Goal: Task Accomplishment & Management: Complete application form

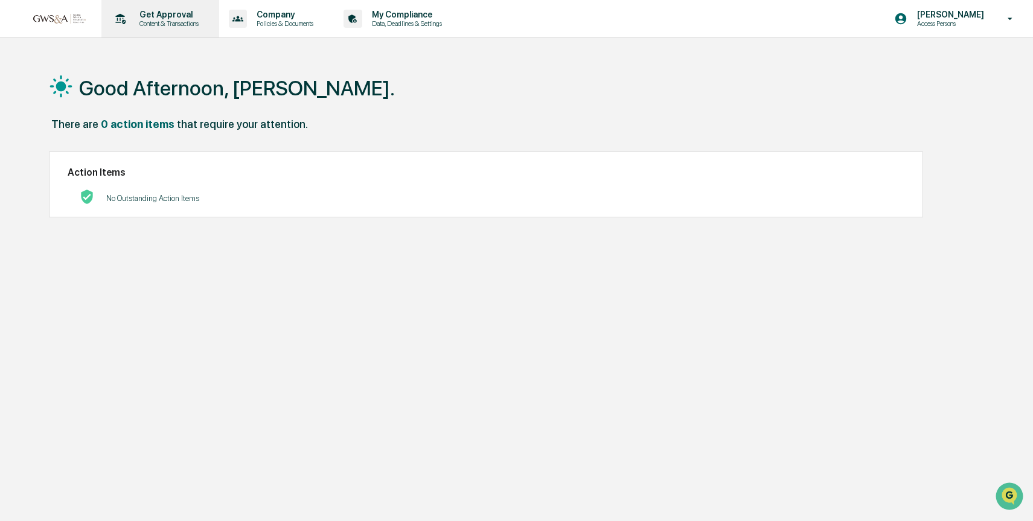
click at [158, 18] on p "Get Approval" at bounding box center [167, 15] width 75 height 10
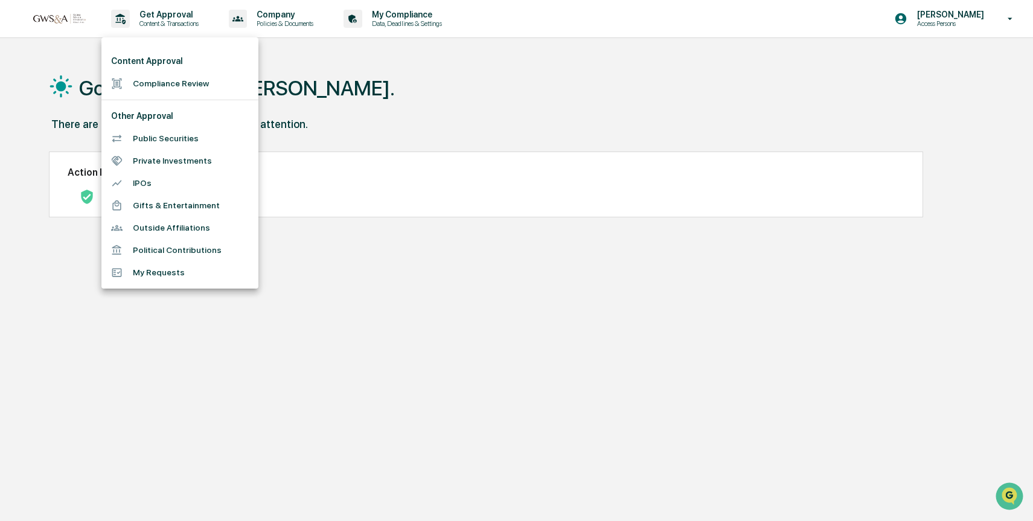
click at [165, 91] on li "Compliance Review" at bounding box center [179, 83] width 157 height 22
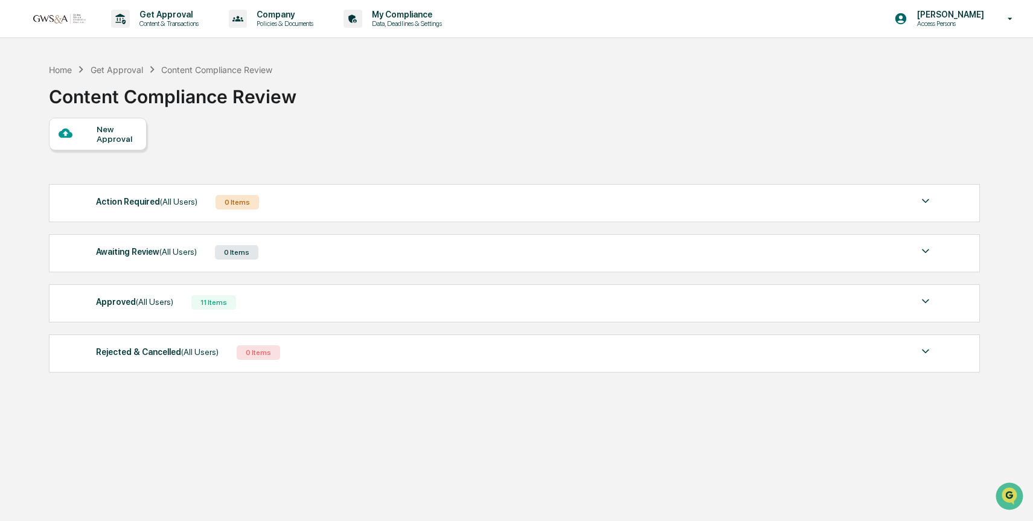
click at [128, 133] on div "New Approval" at bounding box center [117, 133] width 40 height 19
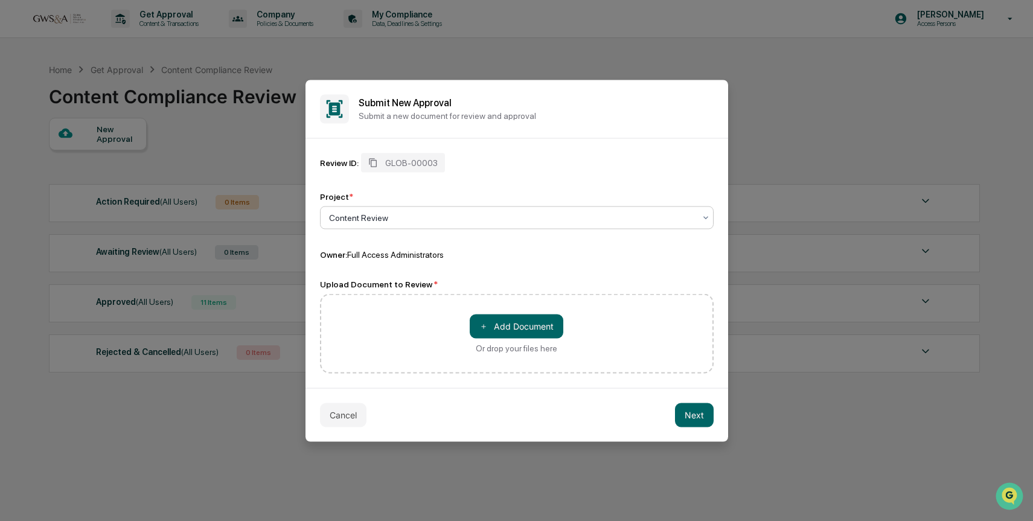
click at [431, 220] on div at bounding box center [512, 217] width 366 height 12
click at [484, 219] on div at bounding box center [512, 217] width 366 height 12
click at [342, 410] on button "Cancel" at bounding box center [343, 415] width 46 height 24
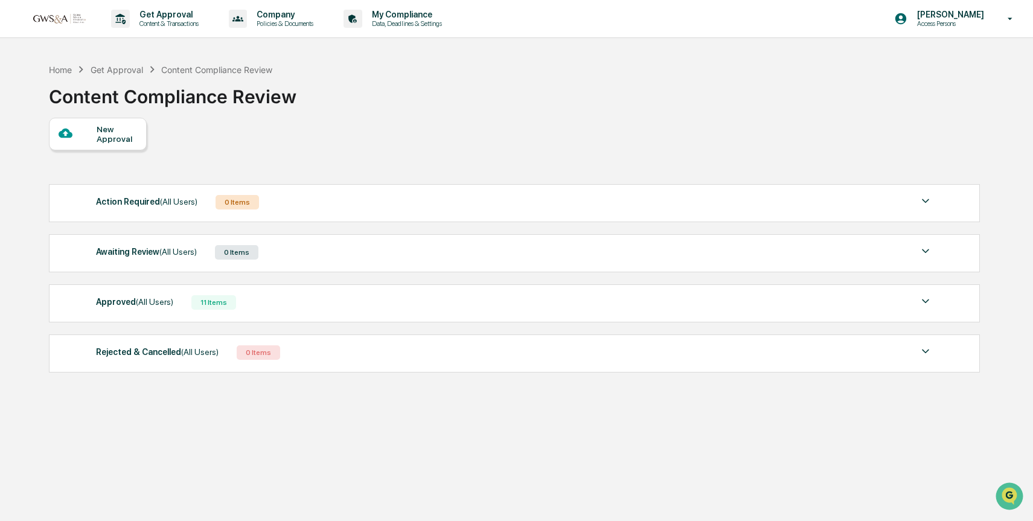
click at [80, 135] on div at bounding box center [78, 133] width 38 height 15
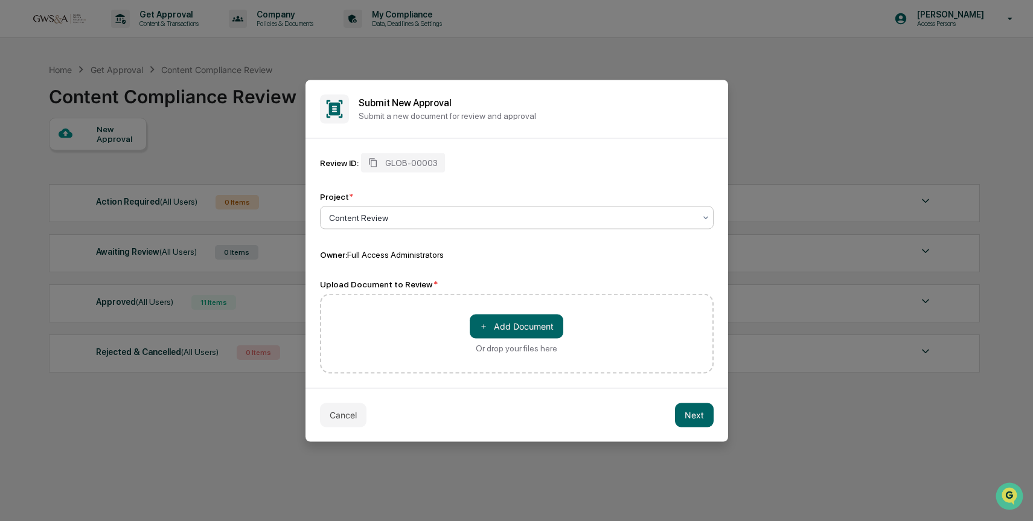
click at [409, 211] on div at bounding box center [512, 217] width 366 height 12
click at [400, 336] on div "＋ Add Document Or drop your files here" at bounding box center [517, 333] width 394 height 80
click at [507, 357] on div "＋ Add Document Or drop your files here" at bounding box center [517, 333] width 394 height 80
click at [515, 328] on button "＋ Add Document" at bounding box center [517, 326] width 94 height 24
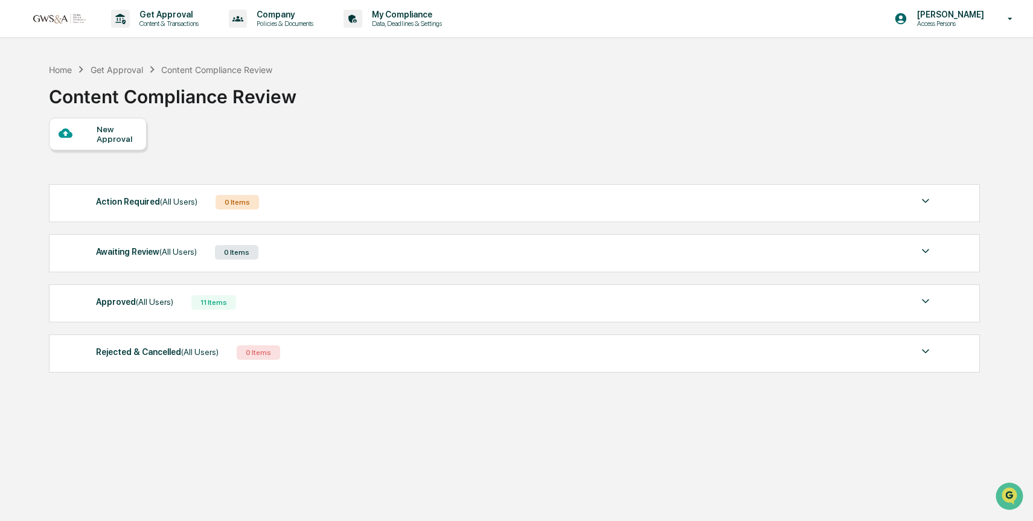
click at [458, 209] on div "Action Required (All Users) 0 Items" at bounding box center [514, 202] width 837 height 17
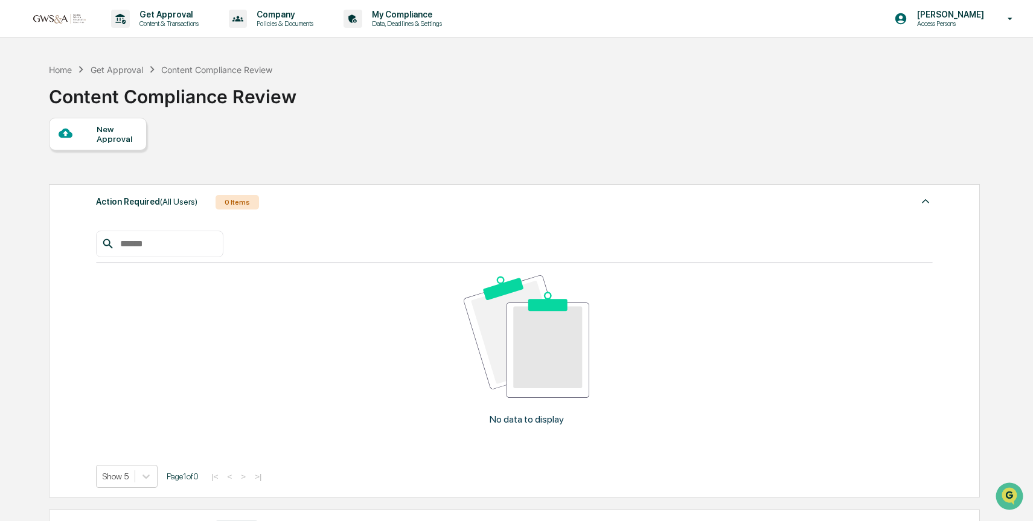
scroll to position [2, 0]
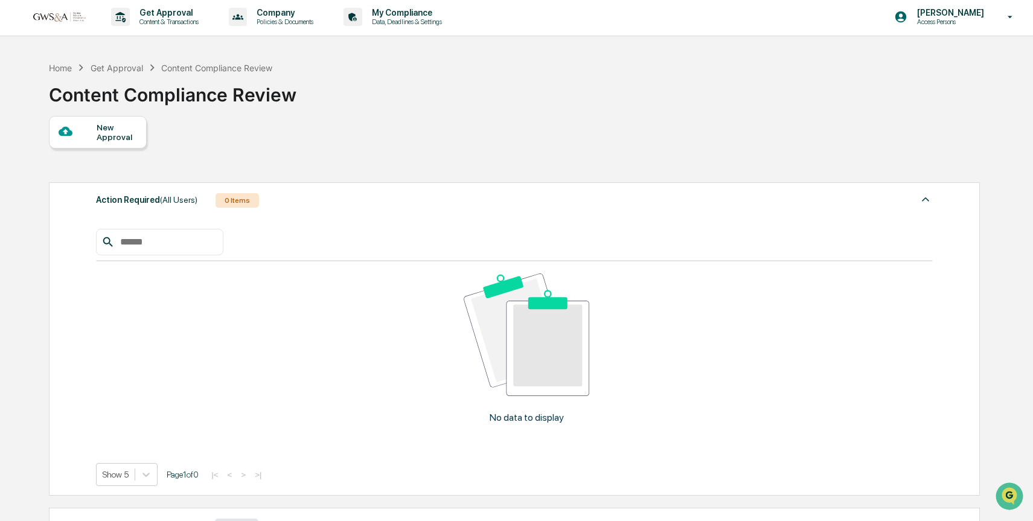
click at [126, 138] on div "New Approval" at bounding box center [117, 132] width 40 height 19
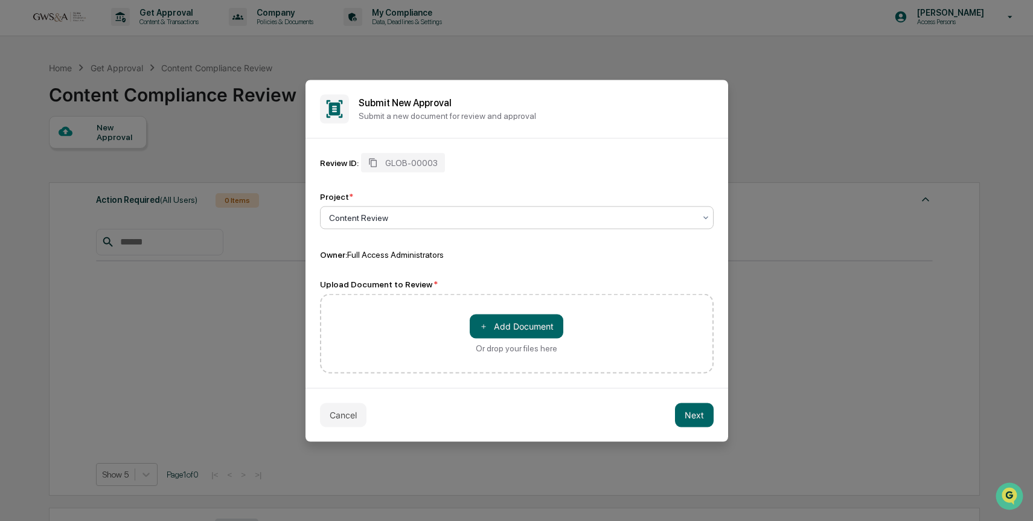
click at [446, 220] on div at bounding box center [512, 217] width 366 height 12
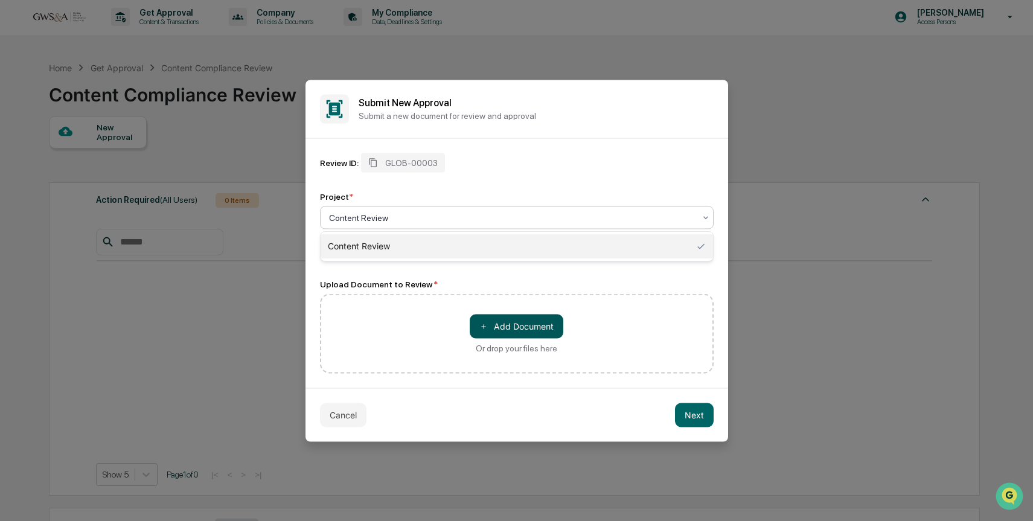
click at [502, 320] on button "＋ Add Document" at bounding box center [517, 326] width 94 height 24
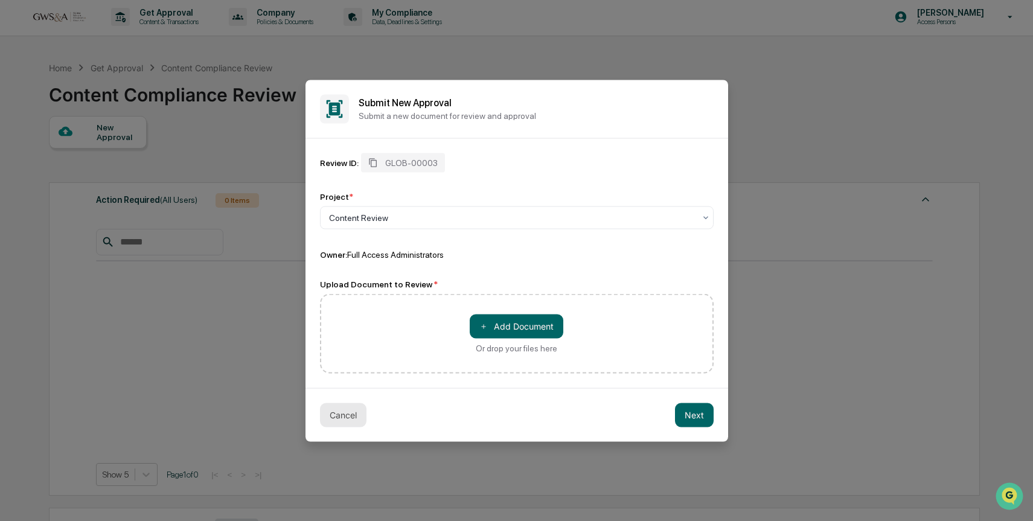
click at [359, 416] on button "Cancel" at bounding box center [343, 415] width 46 height 24
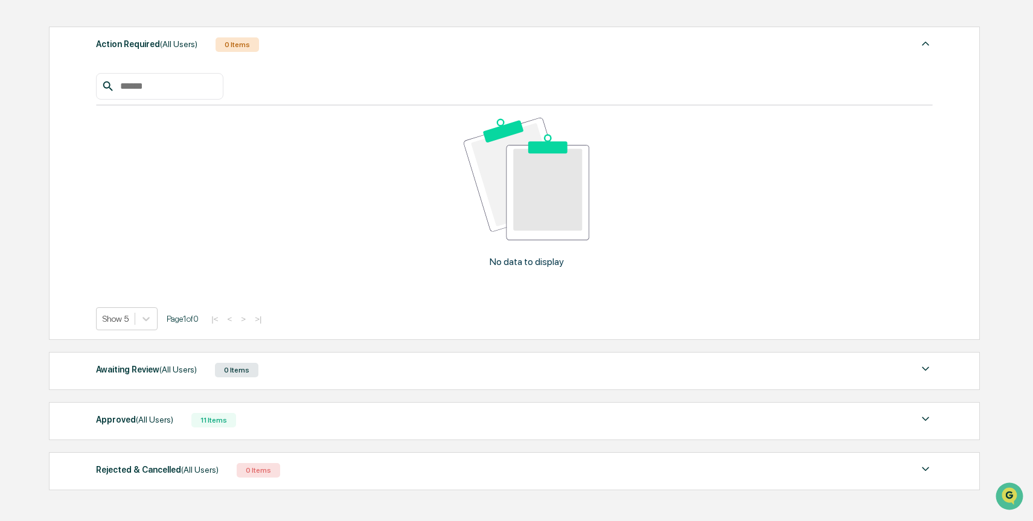
scroll to position [120, 0]
